Goal: Transaction & Acquisition: Obtain resource

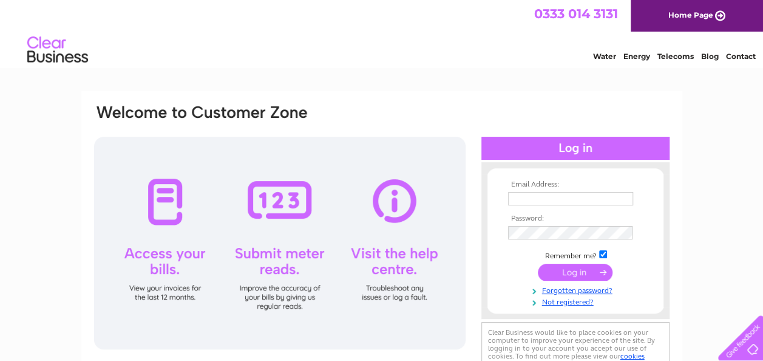
type input "[EMAIL_ADDRESS][DOMAIN_NAME]"
click at [558, 271] on input "submit" at bounding box center [575, 272] width 75 height 17
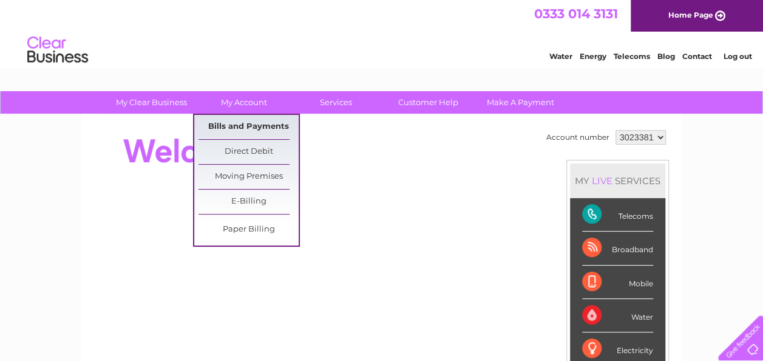
click at [245, 121] on link "Bills and Payments" at bounding box center [249, 127] width 100 height 24
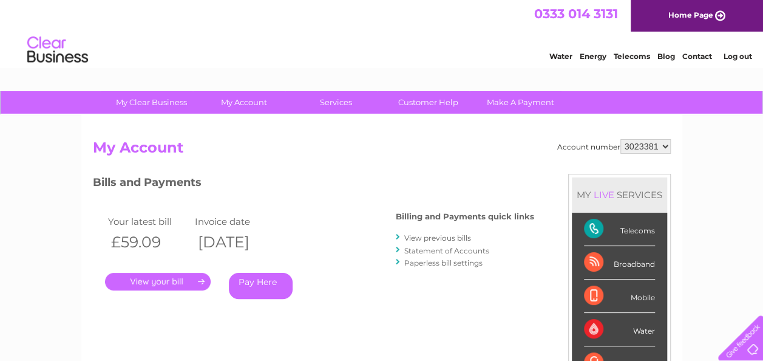
click at [182, 282] on link "." at bounding box center [158, 282] width 106 height 18
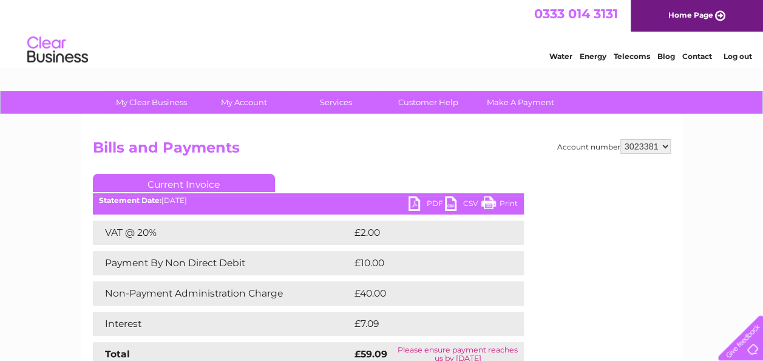
click at [417, 202] on link "PDF" at bounding box center [427, 205] width 36 height 18
